Goal: Task Accomplishment & Management: Manage account settings

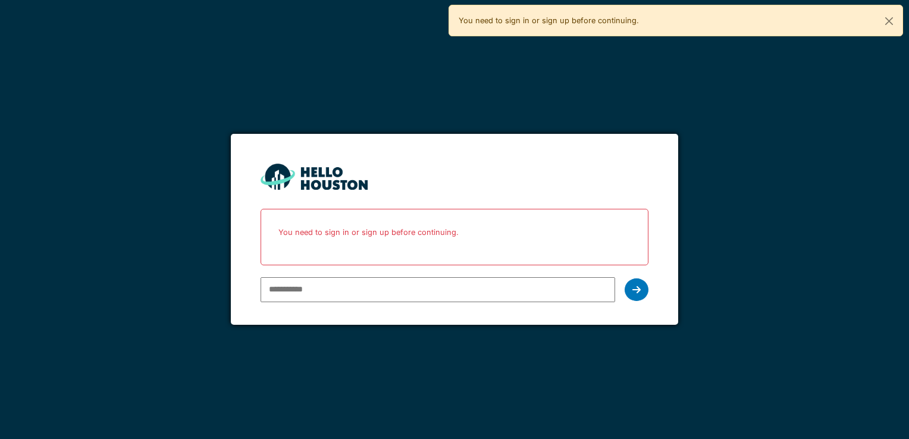
drag, startPoint x: 333, startPoint y: 292, endPoint x: 317, endPoint y: 315, distance: 28.2
click at [333, 293] on input "email" at bounding box center [438, 289] width 354 height 25
type input "**********"
click at [637, 292] on icon at bounding box center [637, 290] width 8 height 10
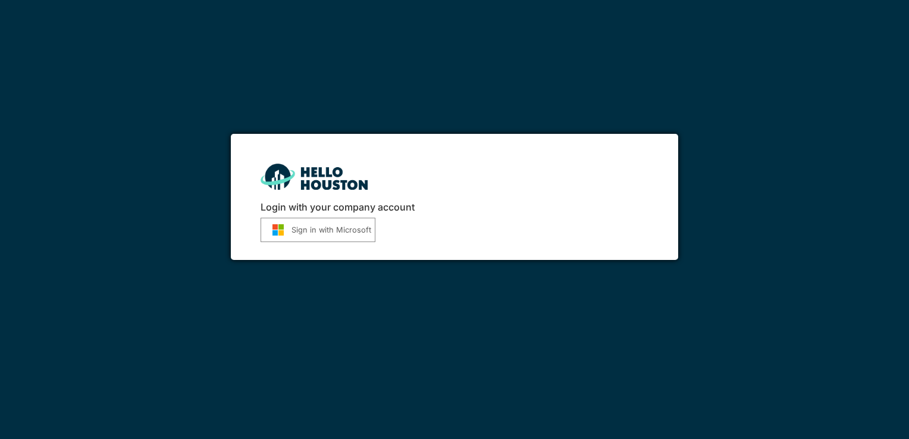
click at [349, 203] on h6 "Login with your company account" at bounding box center [454, 207] width 387 height 11
click at [332, 231] on button "Sign in with Microsoft" at bounding box center [318, 230] width 115 height 24
